Goal: Entertainment & Leisure: Consume media (video, audio)

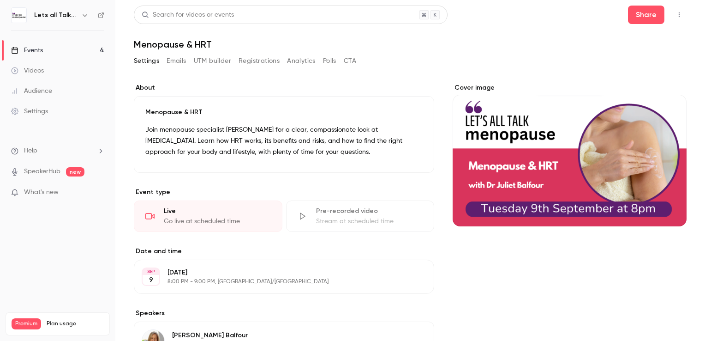
click at [37, 69] on div "Videos" at bounding box center [27, 70] width 33 height 9
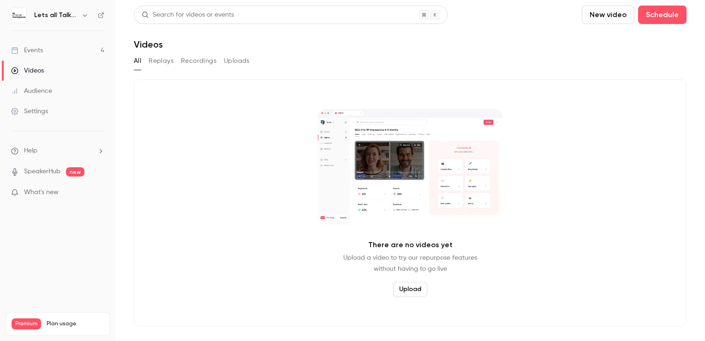
click at [162, 62] on button "Replays" at bounding box center [161, 61] width 25 height 15
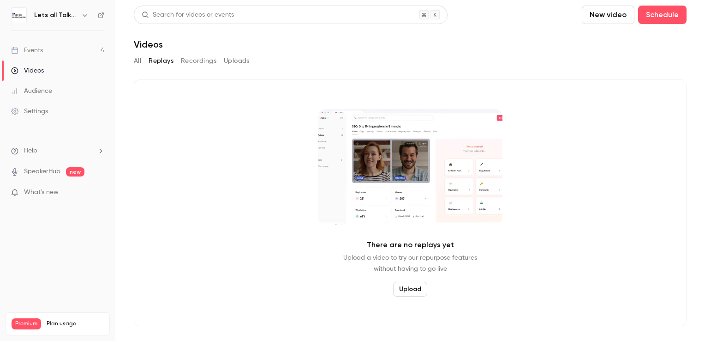
click at [210, 59] on button "Recordings" at bounding box center [199, 61] width 36 height 15
click at [83, 15] on icon "button" at bounding box center [85, 15] width 4 height 2
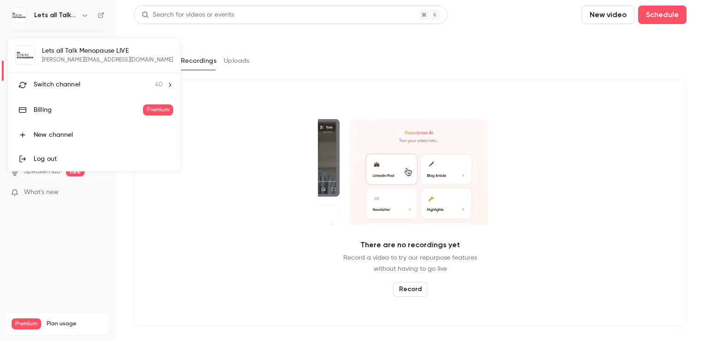
click at [67, 84] on span "Switch channel" at bounding box center [57, 85] width 47 height 10
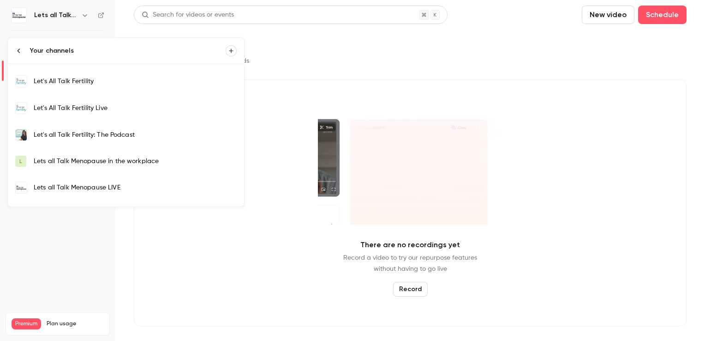
scroll to position [277, 0]
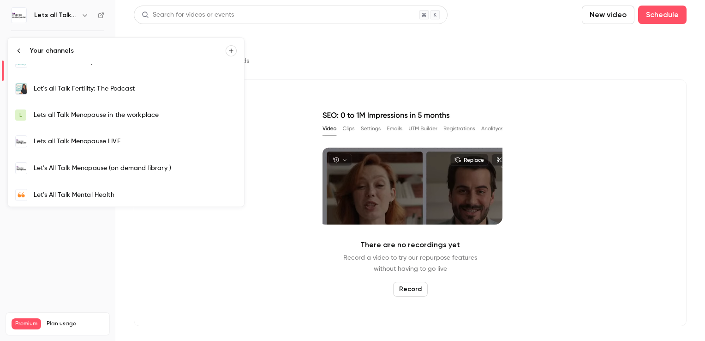
click at [113, 169] on div "Let's All Talk Menopause (on demand library )" at bounding box center [135, 167] width 203 height 9
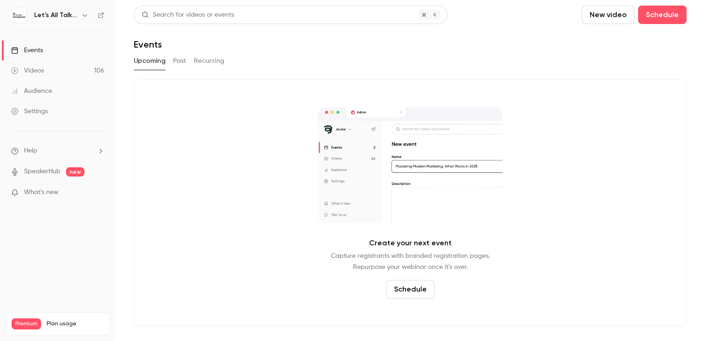
click at [181, 64] on button "Past" at bounding box center [179, 61] width 13 height 15
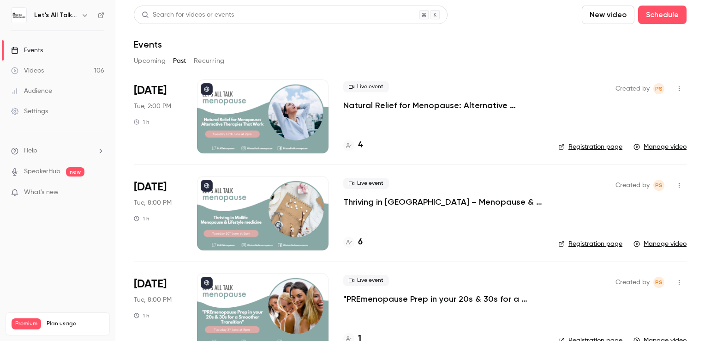
click at [308, 113] on div at bounding box center [263, 116] width 132 height 74
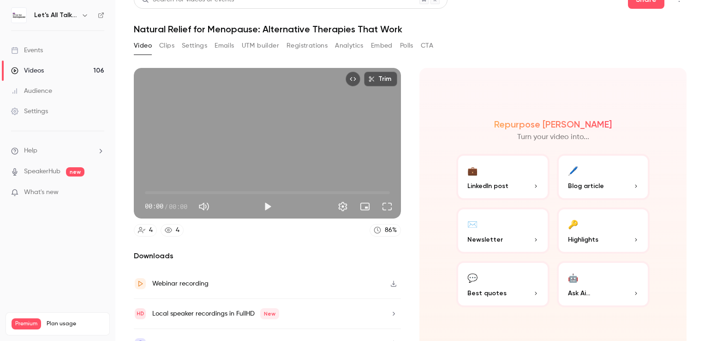
scroll to position [30, 0]
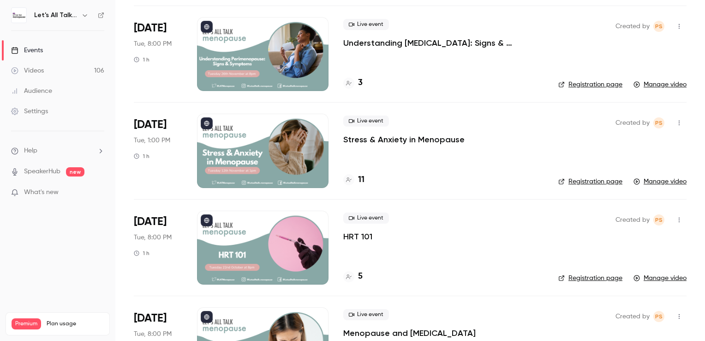
scroll to position [1369, 0]
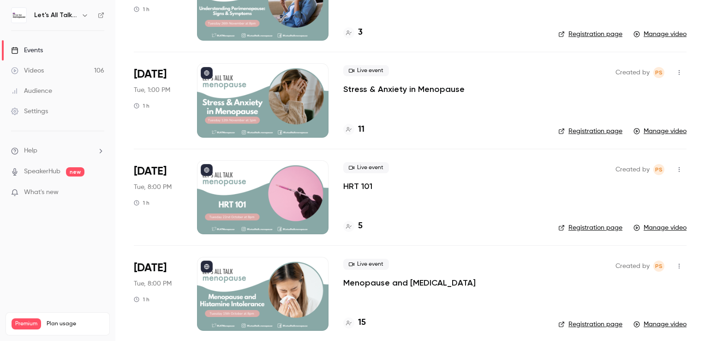
click at [270, 183] on div at bounding box center [263, 197] width 132 height 74
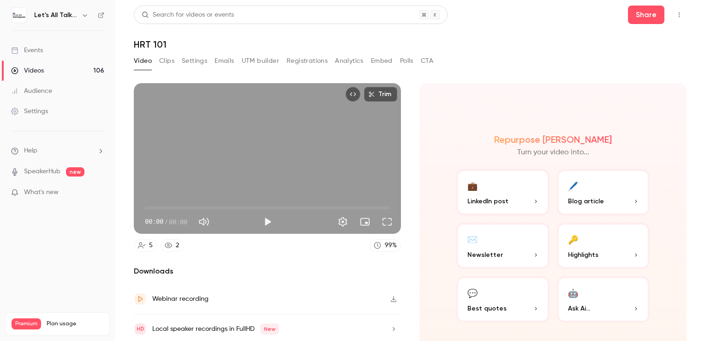
click at [585, 188] on button "🖊️ Blog article" at bounding box center [603, 192] width 93 height 46
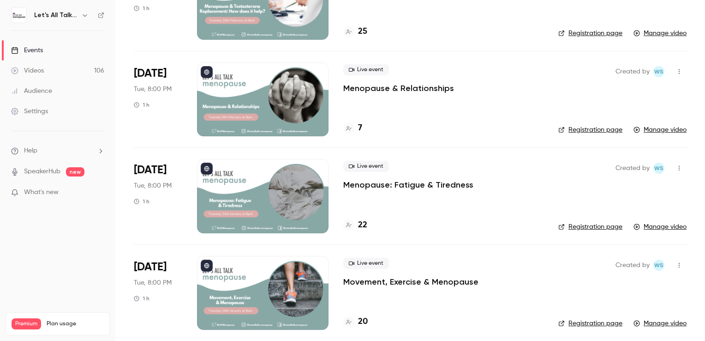
scroll to position [2634, 0]
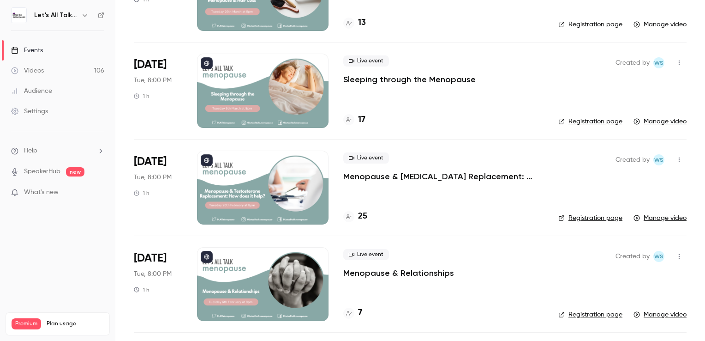
click at [267, 95] on div at bounding box center [263, 91] width 132 height 74
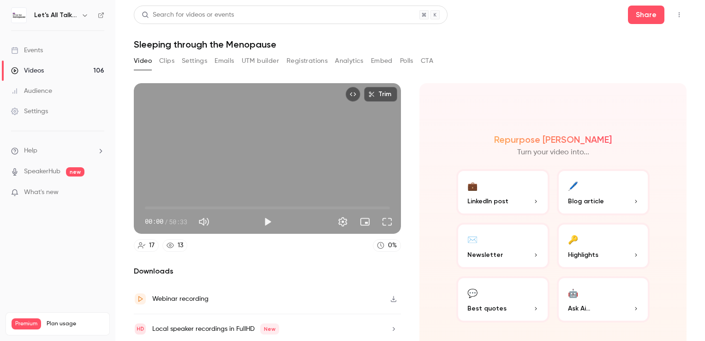
click at [599, 196] on p "Blog article" at bounding box center [603, 201] width 71 height 10
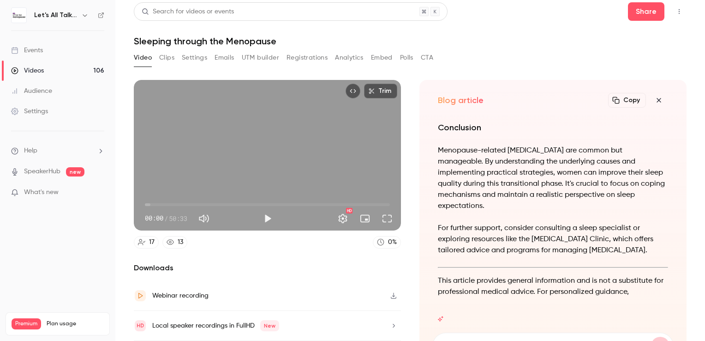
scroll to position [11, 0]
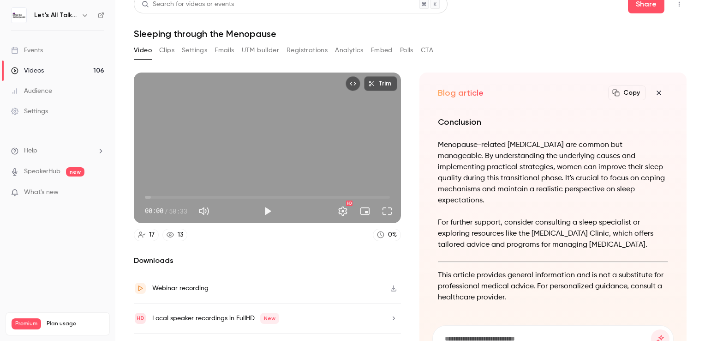
click at [613, 90] on icon "button" at bounding box center [616, 92] width 7 height 7
